Goal: Find specific page/section: Find specific page/section

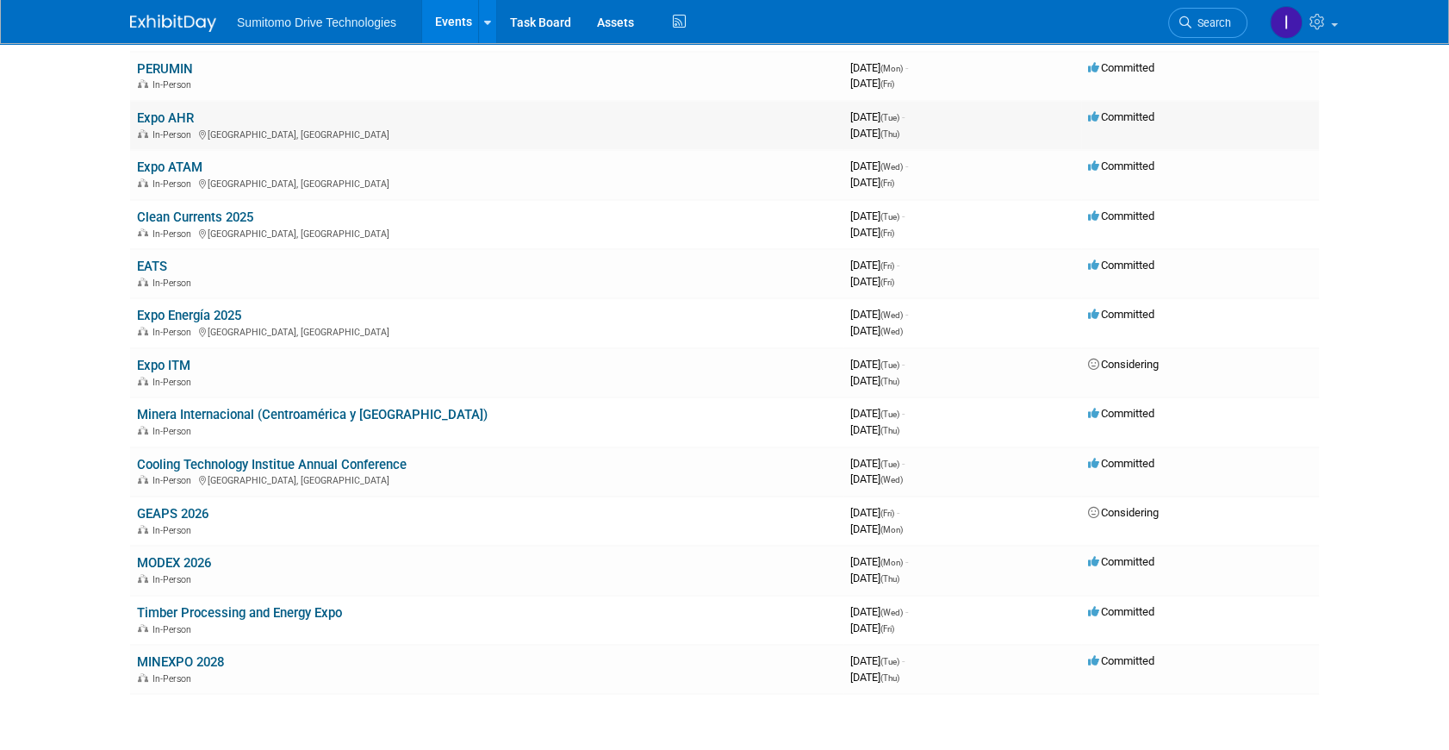
click at [154, 129] on span "In-Person" at bounding box center [175, 134] width 44 height 11
click at [163, 112] on link "Expo AHR" at bounding box center [165, 118] width 57 height 16
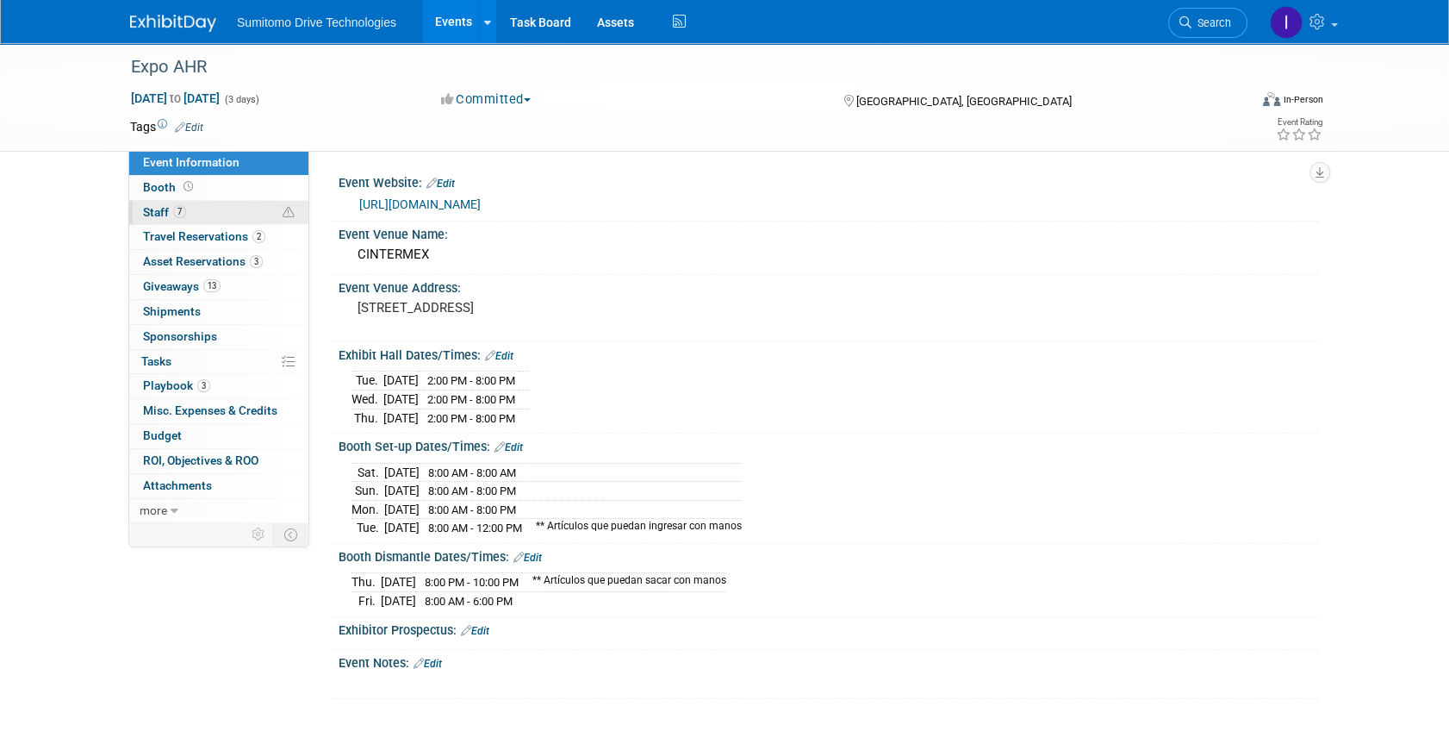
click at [195, 206] on link "7 Staff 7" at bounding box center [218, 213] width 179 height 24
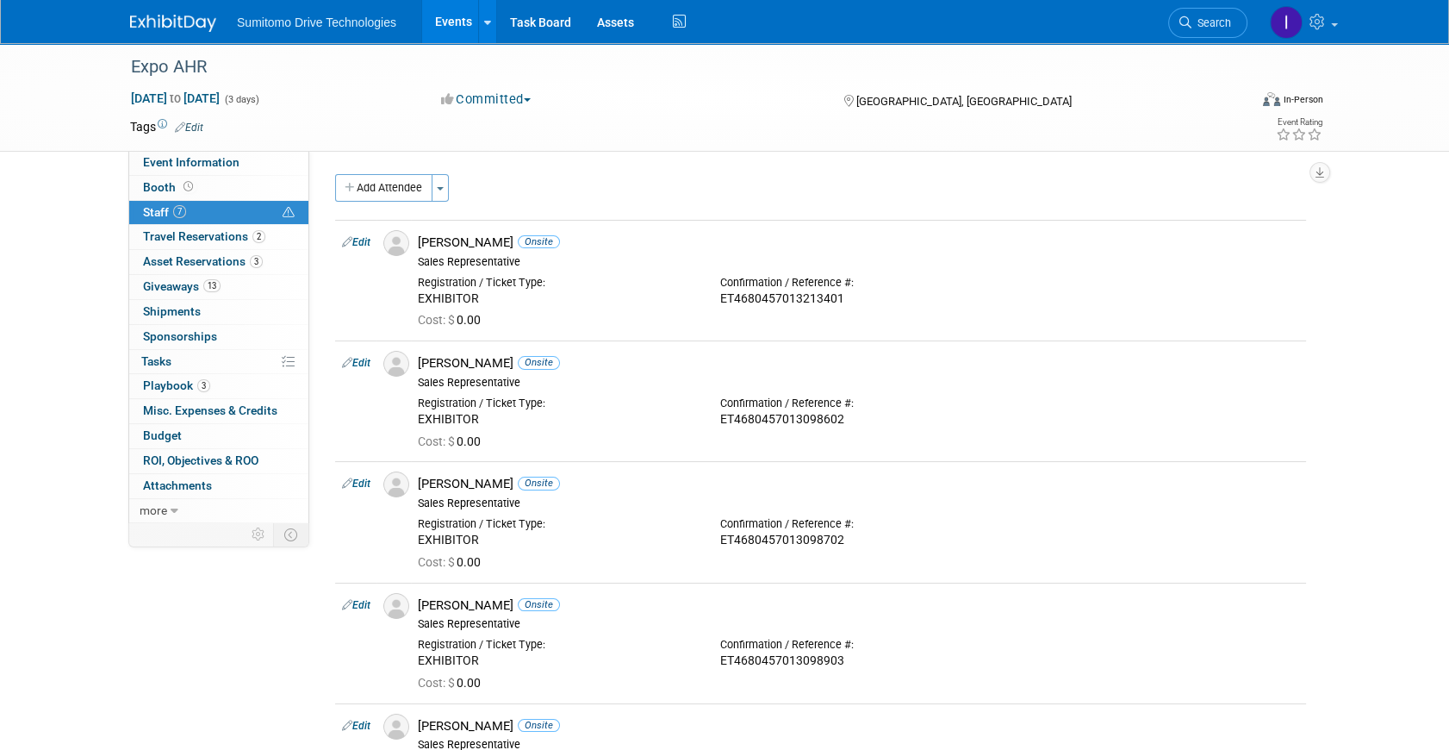
click at [197, 13] on link at bounding box center [183, 15] width 107 height 14
